Goal: Information Seeking & Learning: Find contact information

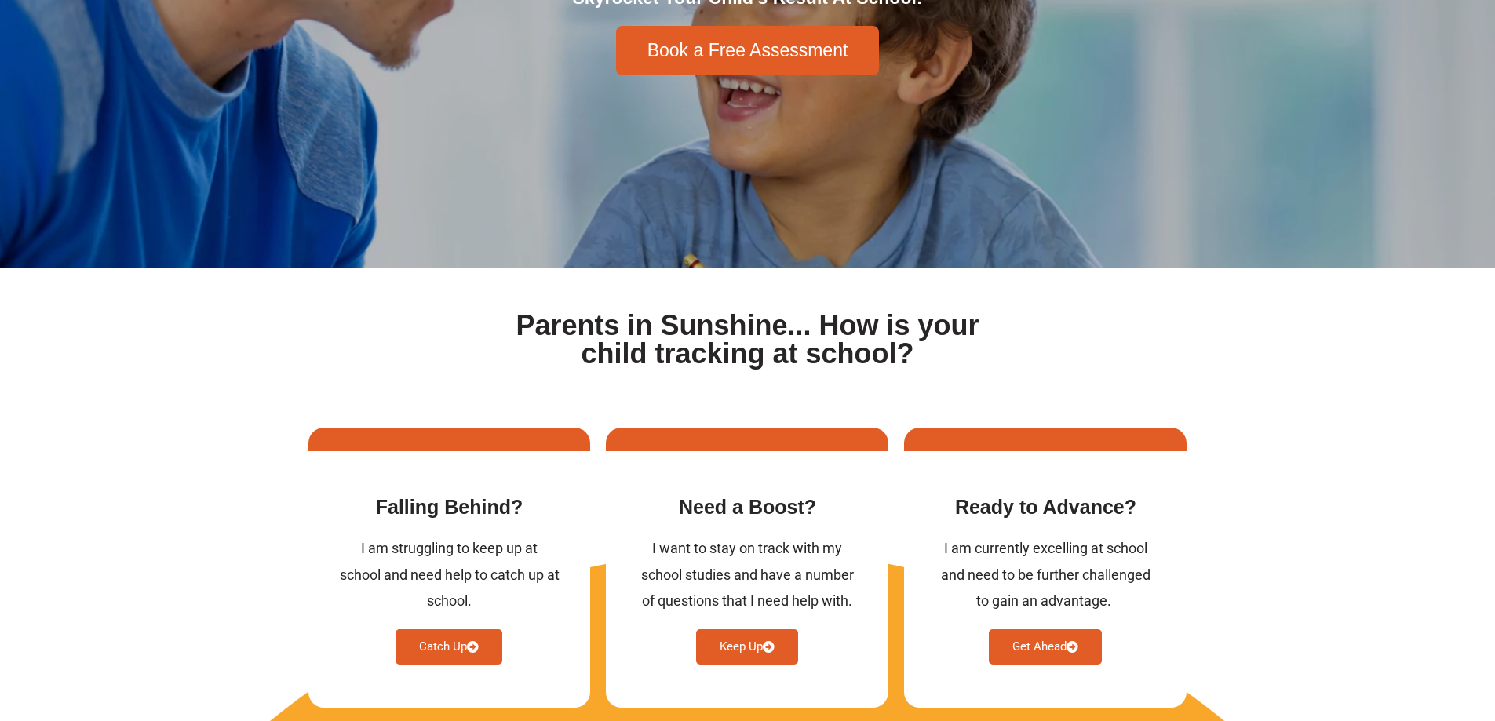
scroll to position [732, 0]
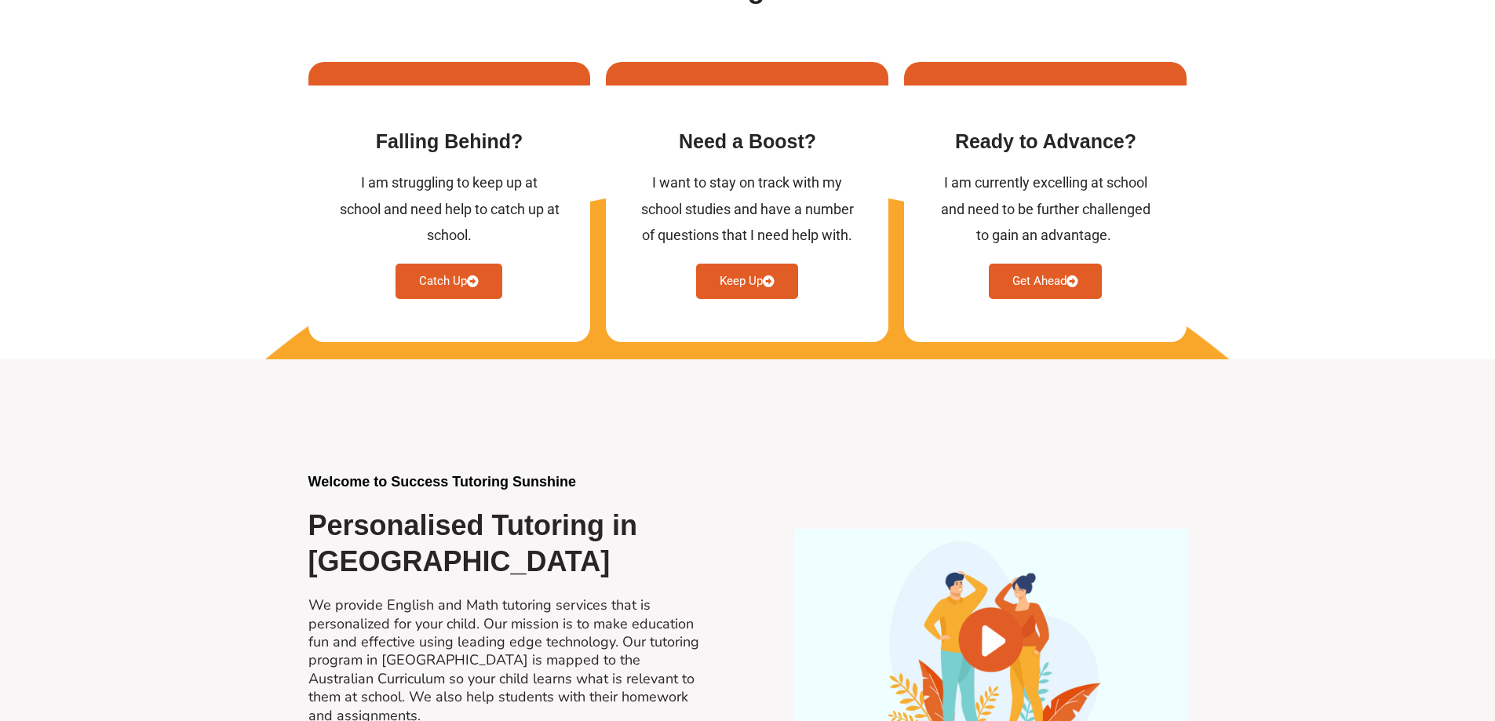
click at [155, 247] on div at bounding box center [747, 203] width 1495 height 314
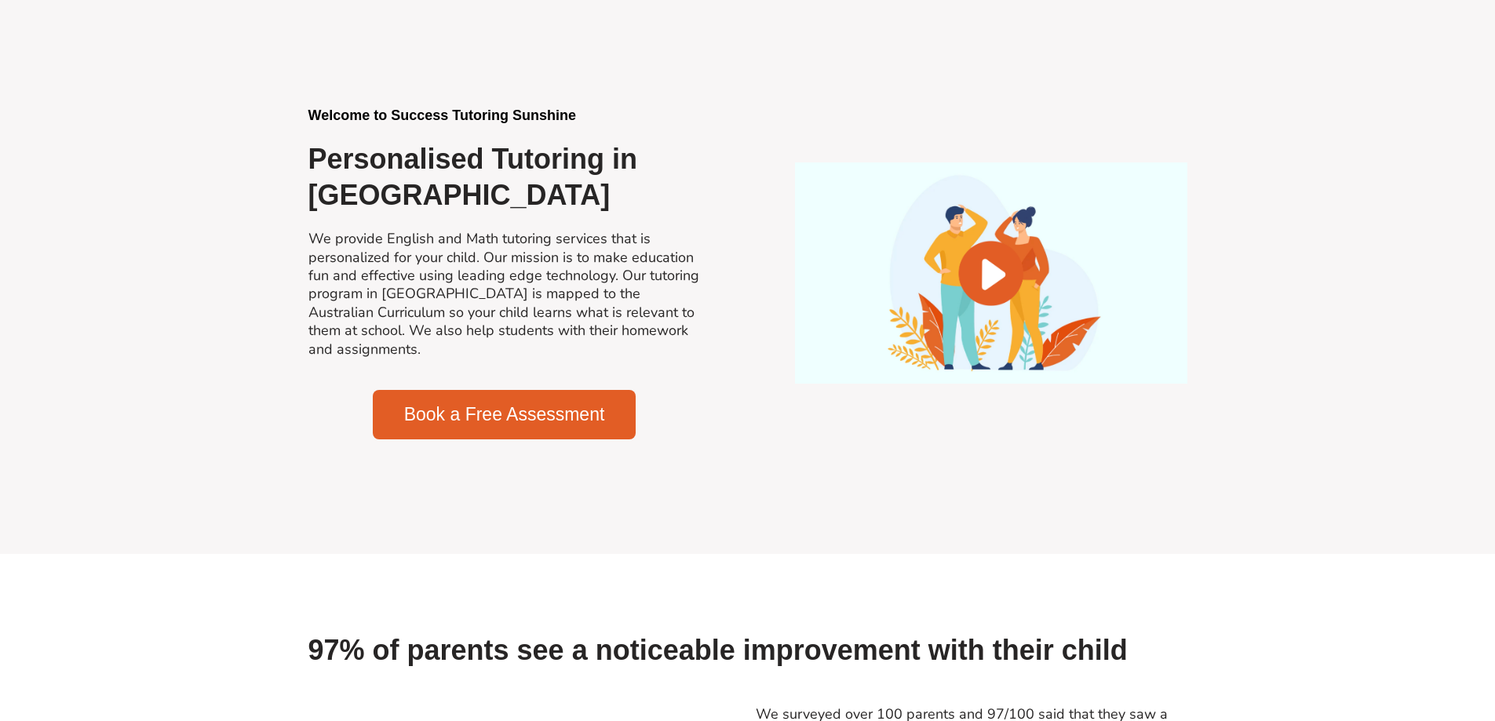
click at [188, 353] on section "Welcome to Success Tutoring Sunshine Personalised Tutoring in [GEOGRAPHIC_DATA]…" at bounding box center [747, 273] width 1495 height 561
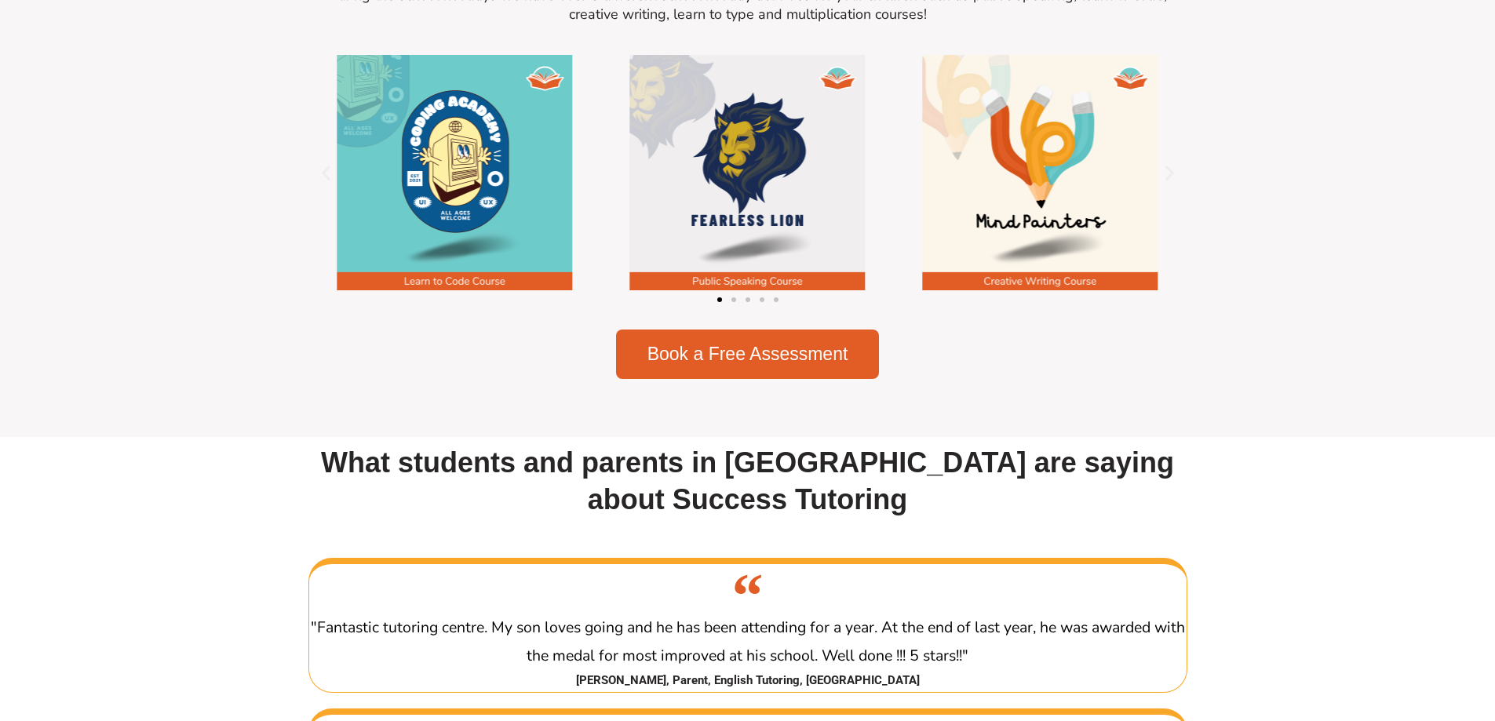
drag, startPoint x: 245, startPoint y: 374, endPoint x: 245, endPoint y: 362, distance: 11.8
click at [240, 361] on section "Sunshine Tutoring and Holiday Fun! During the school holidays we have over 5 di…" at bounding box center [747, 156] width 1495 height 561
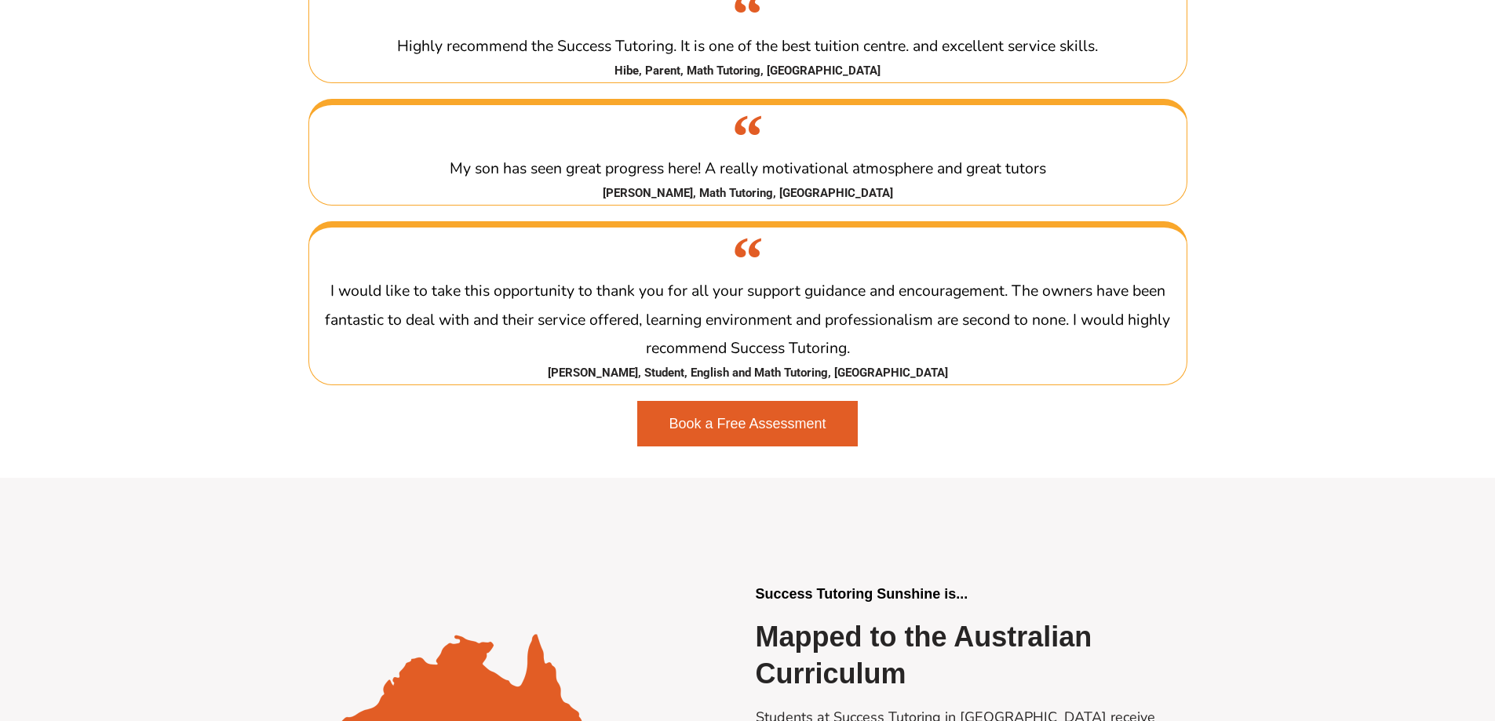
scroll to position [2563, 0]
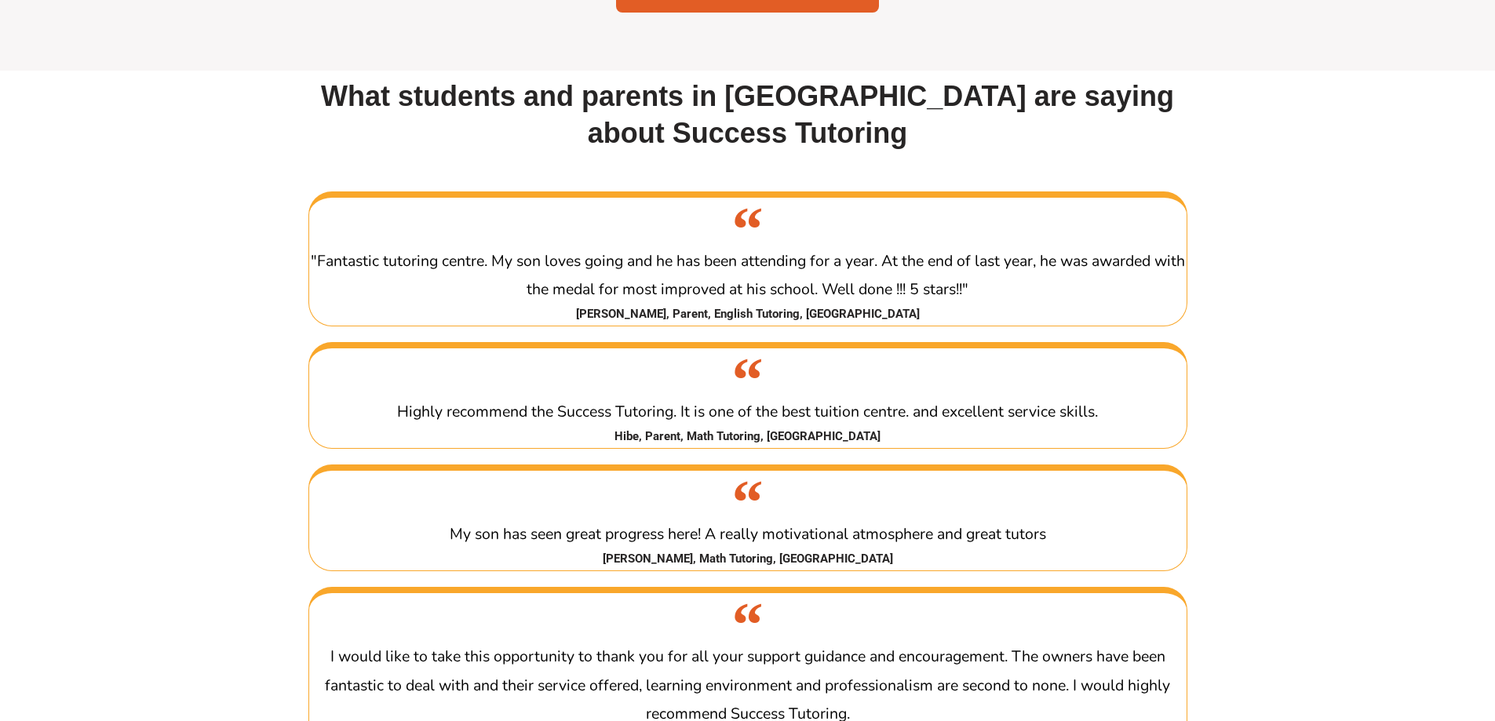
click at [255, 342] on section "What students and parents in [GEOGRAPHIC_DATA] are saying about Success Tutorin…" at bounding box center [747, 457] width 1495 height 772
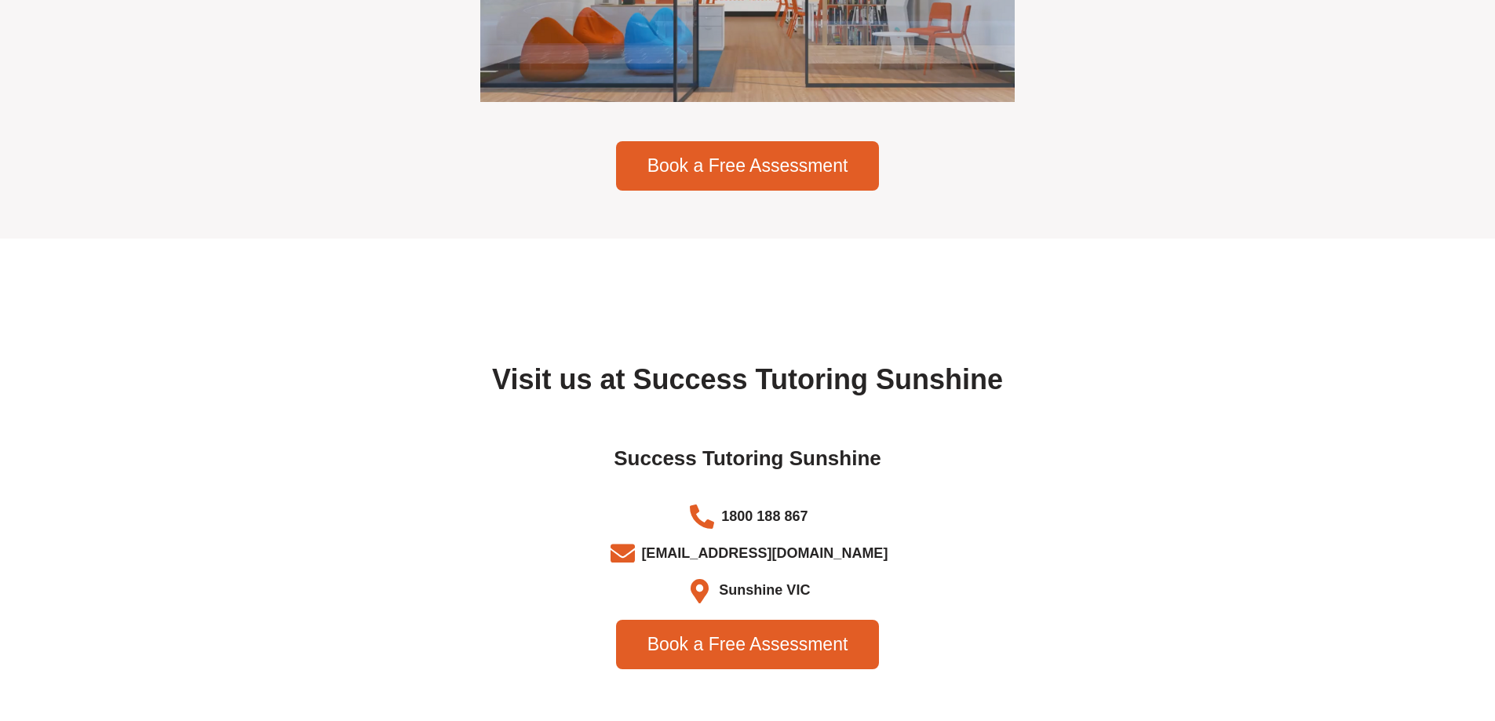
scroll to position [5126, 0]
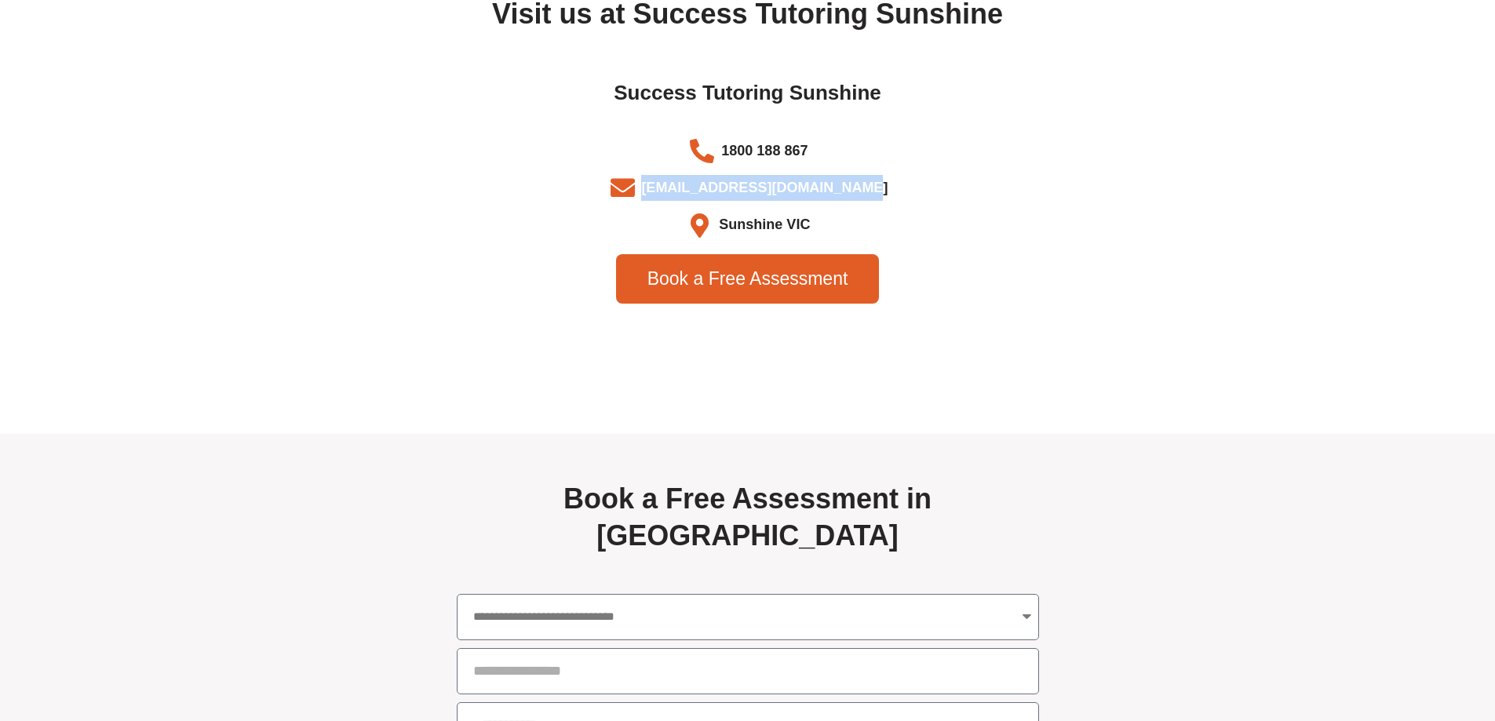
drag, startPoint x: 872, startPoint y: 249, endPoint x: 662, endPoint y: 257, distance: 210.4
click at [662, 206] on li "[EMAIL_ADDRESS][DOMAIN_NAME]" at bounding box center [747, 190] width 863 height 31
copy span "[EMAIL_ADDRESS][DOMAIN_NAME]"
click at [748, 201] on span "[EMAIL_ADDRESS][DOMAIN_NAME]" at bounding box center [762, 188] width 250 height 26
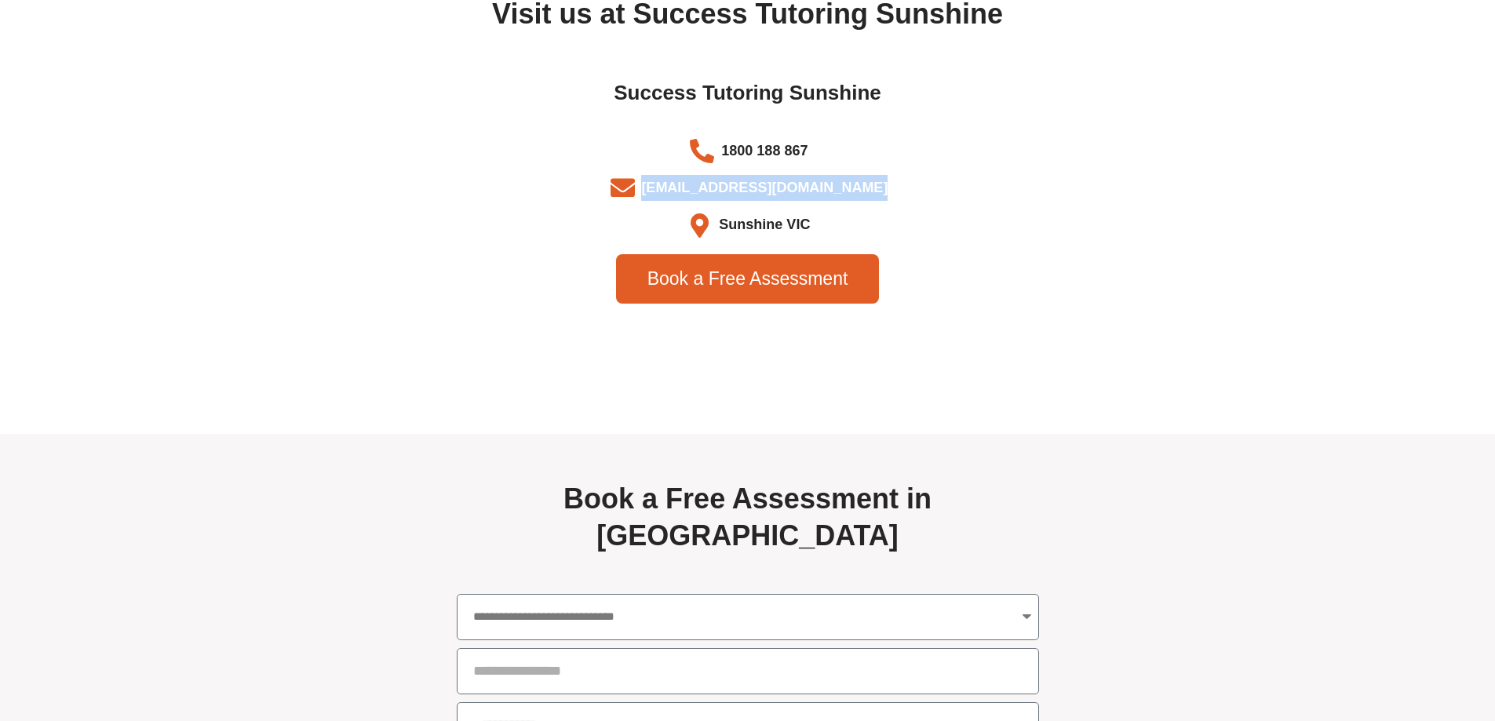
click at [748, 201] on span "[EMAIL_ADDRESS][DOMAIN_NAME]" at bounding box center [762, 188] width 250 height 26
